Goal: Transaction & Acquisition: Book appointment/travel/reservation

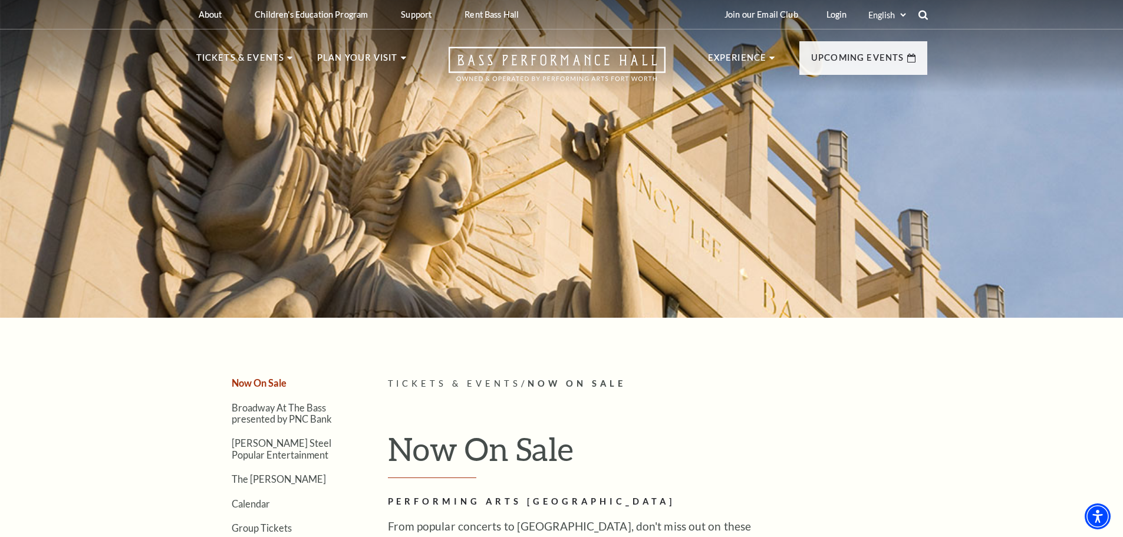
click at [927, 18] on use at bounding box center [922, 14] width 9 height 9
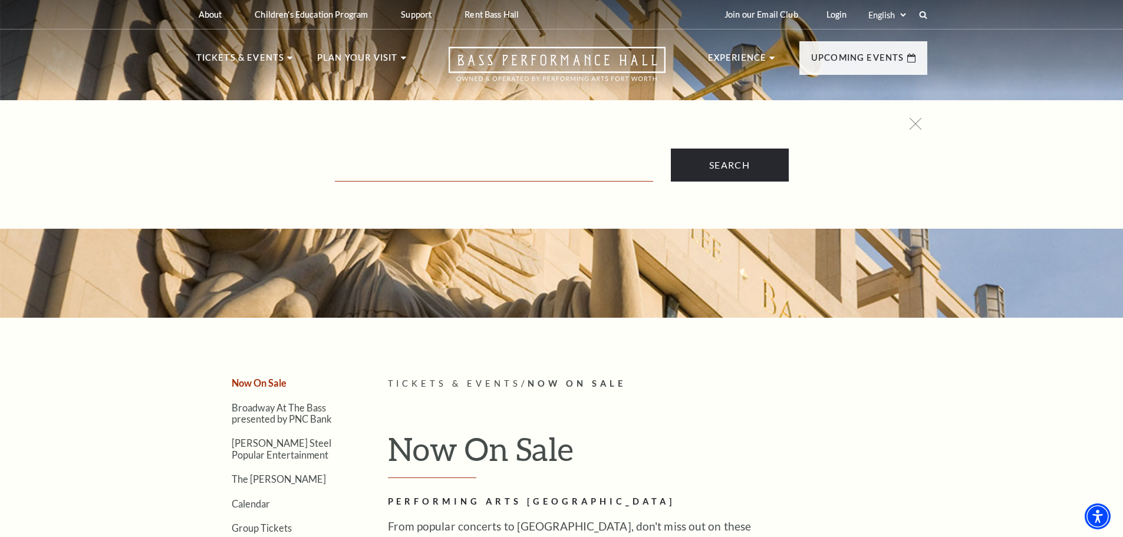
click at [401, 163] on input "Text field" at bounding box center [494, 169] width 318 height 24
type input "hadestown"
click at [671, 149] on input "Search" at bounding box center [730, 165] width 118 height 33
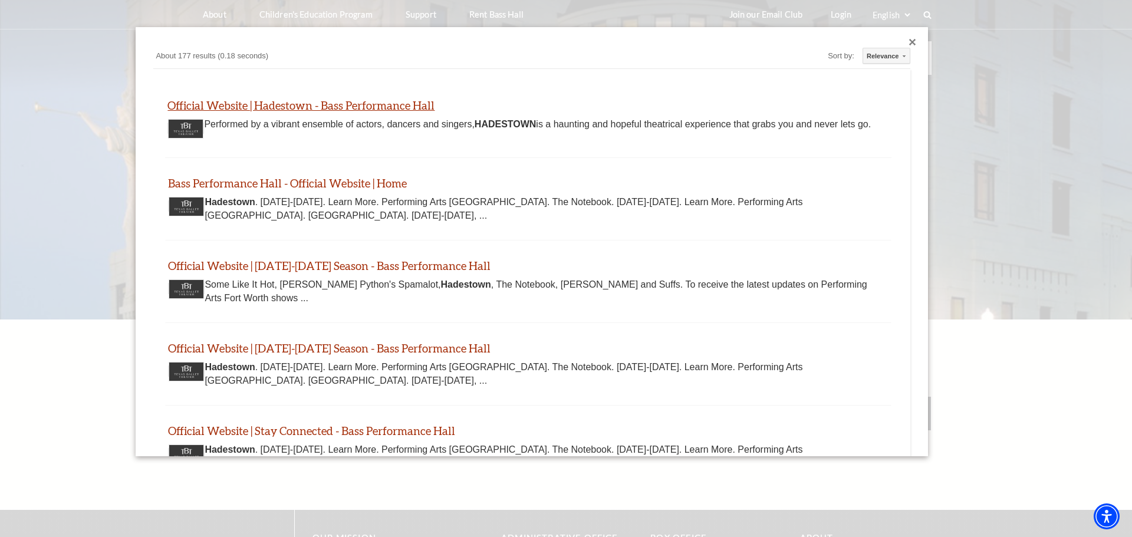
click at [296, 108] on link "Official Website | Hadestown - Bass Performance Hall" at bounding box center [300, 105] width 267 height 14
click at [911, 39] on div "Custom Search About 177 results (0.18 seconds) Sort by: Relevance Relevance Dat…" at bounding box center [532, 242] width 792 height 430
click at [909, 45] on div "Close dialog" at bounding box center [912, 42] width 7 height 7
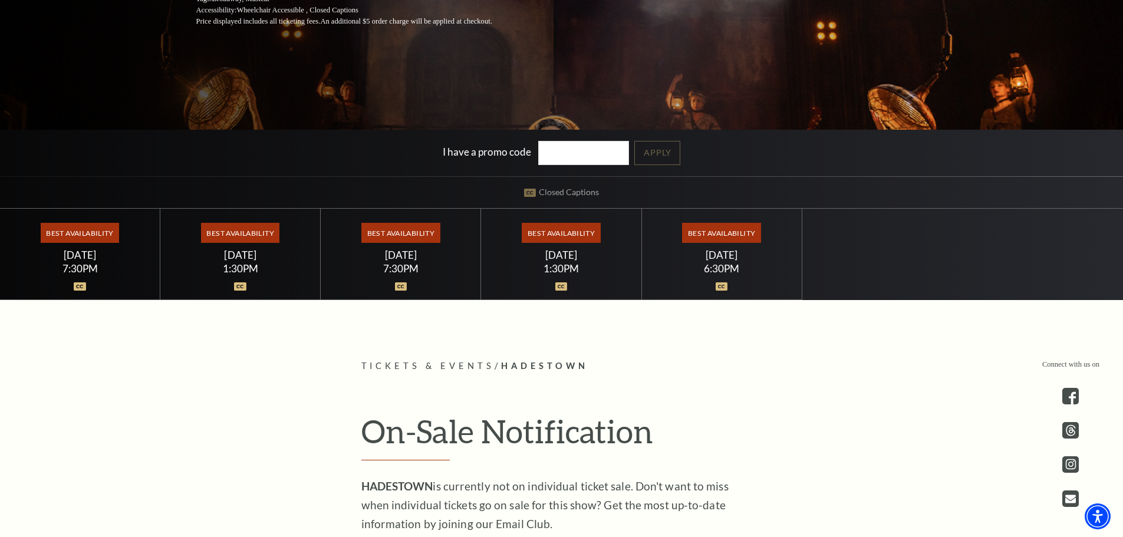
scroll to position [295, 0]
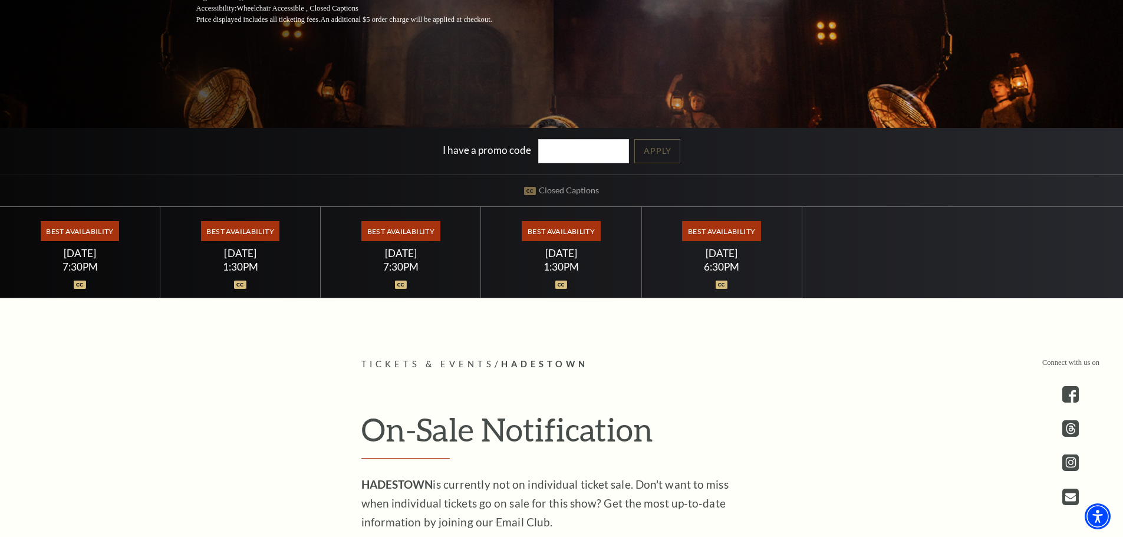
click at [704, 230] on span "Best Availability" at bounding box center [721, 231] width 78 height 20
click at [543, 223] on span "Best Availability" at bounding box center [561, 231] width 78 height 20
click at [559, 262] on div "1:30PM" at bounding box center [561, 267] width 132 height 10
click at [565, 287] on img at bounding box center [561, 285] width 12 height 8
click at [554, 227] on span "Best Availability" at bounding box center [561, 231] width 78 height 20
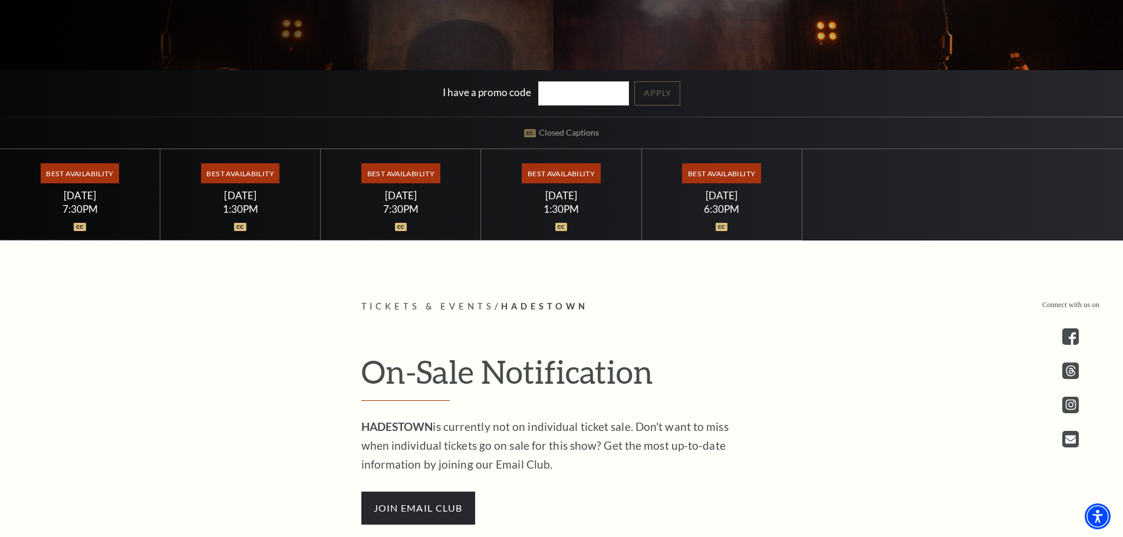
scroll to position [354, 0]
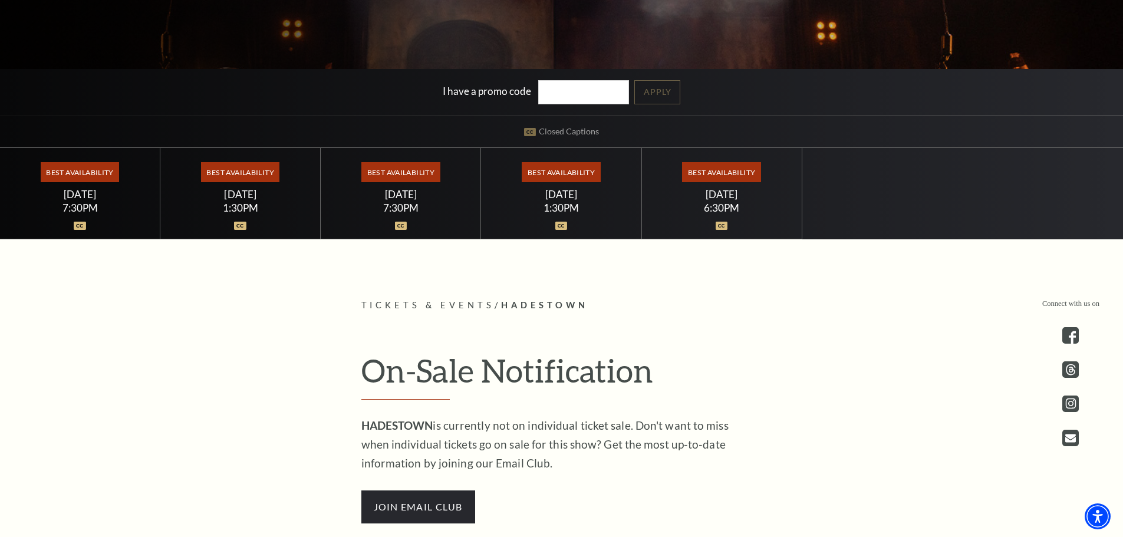
click at [562, 195] on div "Sunday June 7" at bounding box center [561, 194] width 132 height 12
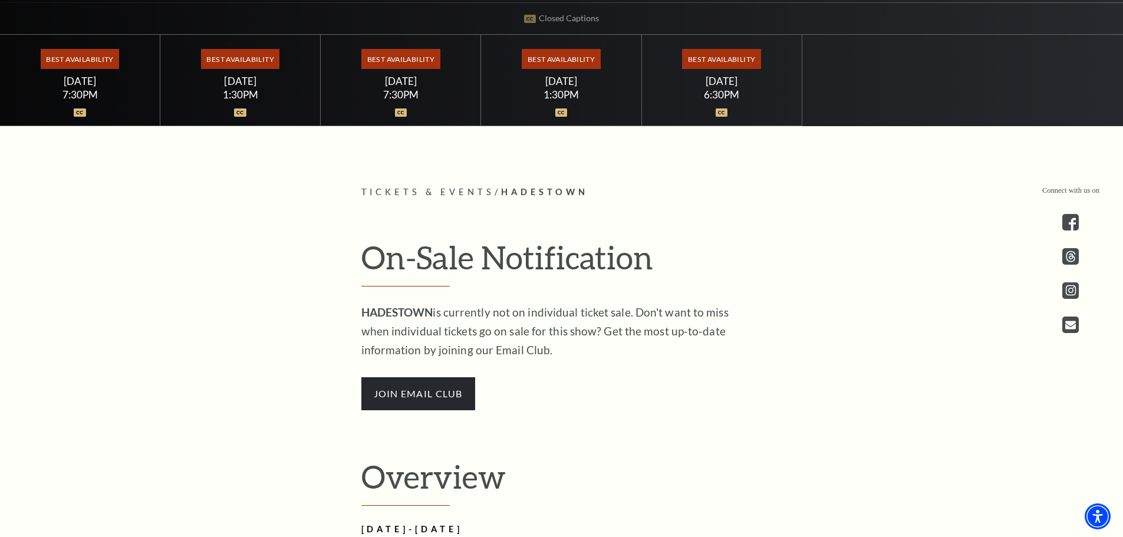
scroll to position [413, 0]
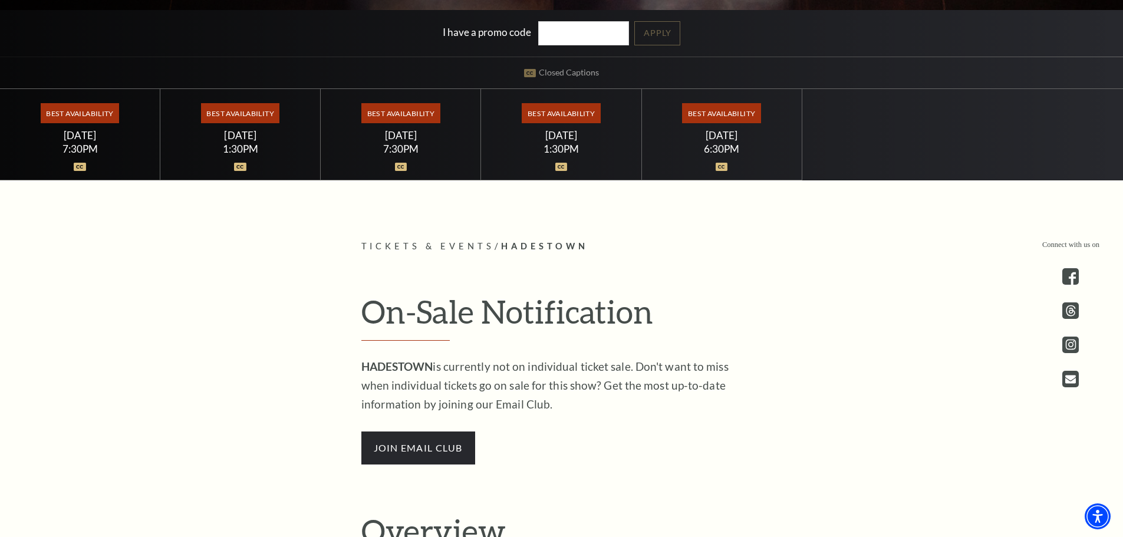
click at [548, 167] on div "Best Availability Sunday June 7 1:30PM" at bounding box center [561, 134] width 160 height 91
click at [538, 120] on span "Best Availability" at bounding box center [561, 113] width 78 height 20
click at [539, 115] on span "Best Availability" at bounding box center [561, 113] width 78 height 20
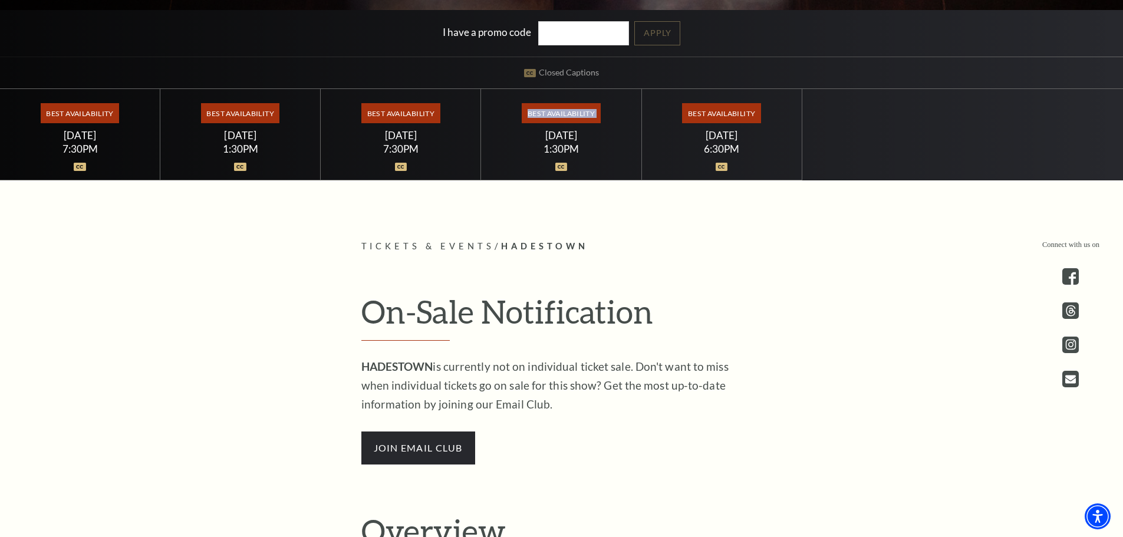
click at [539, 118] on span "Best Availability" at bounding box center [561, 113] width 78 height 20
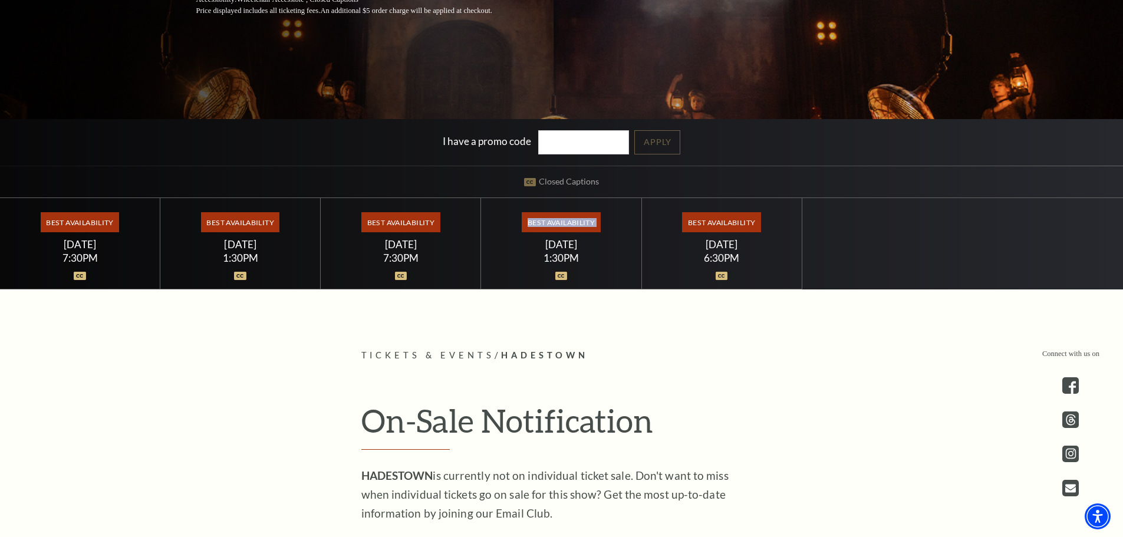
scroll to position [295, 0]
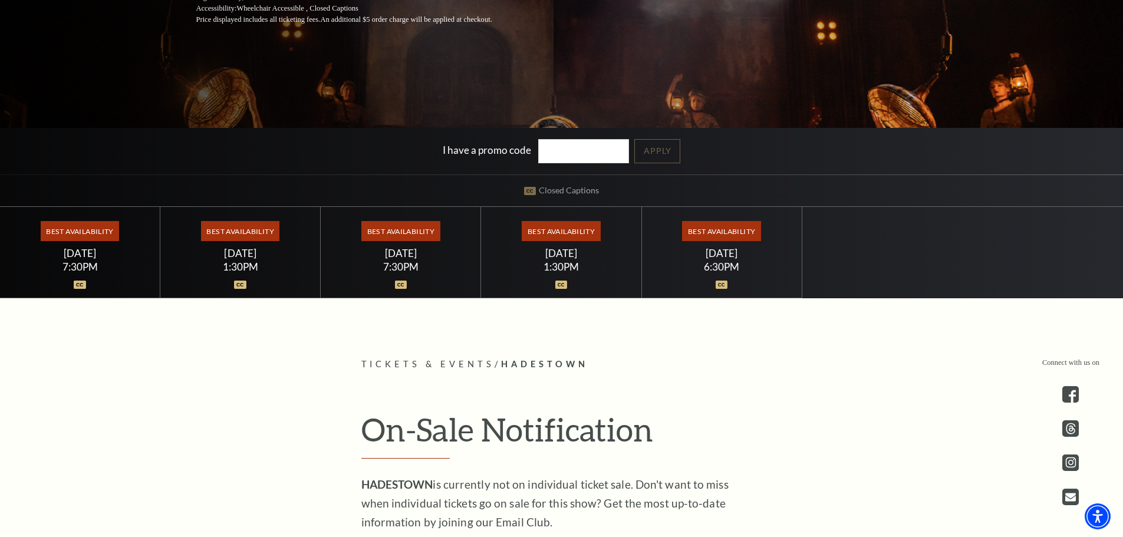
click at [536, 424] on h2 "On-Sale Notification" at bounding box center [561, 434] width 401 height 48
click at [560, 258] on div "Sunday June 7" at bounding box center [561, 253] width 132 height 12
click at [553, 230] on span "Best Availability" at bounding box center [561, 231] width 78 height 20
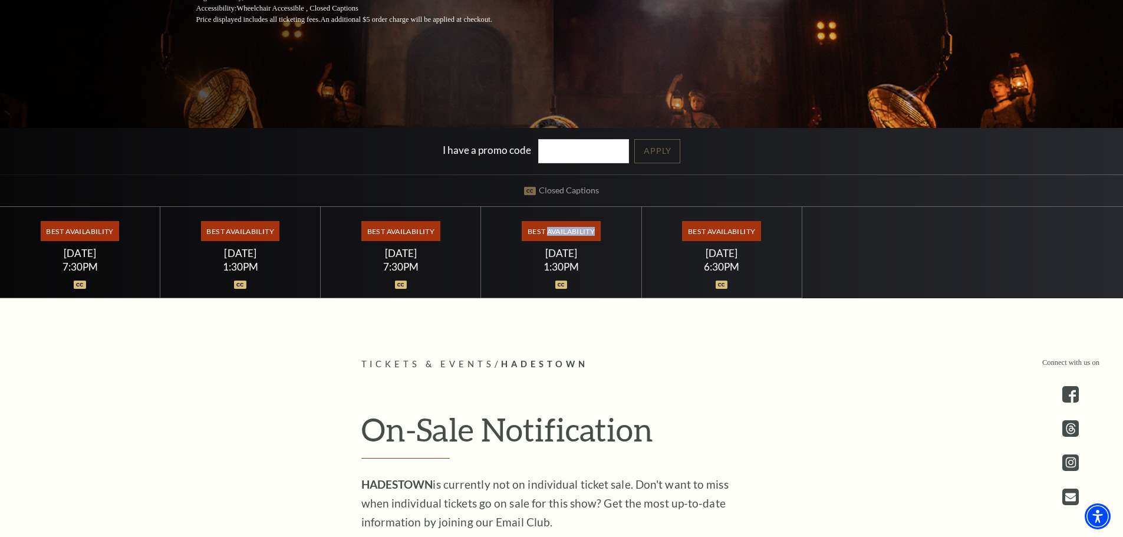
click at [553, 230] on span "Best Availability" at bounding box center [561, 231] width 78 height 20
click at [566, 239] on span "Best Availability" at bounding box center [561, 231] width 78 height 20
